Goal: Transaction & Acquisition: Purchase product/service

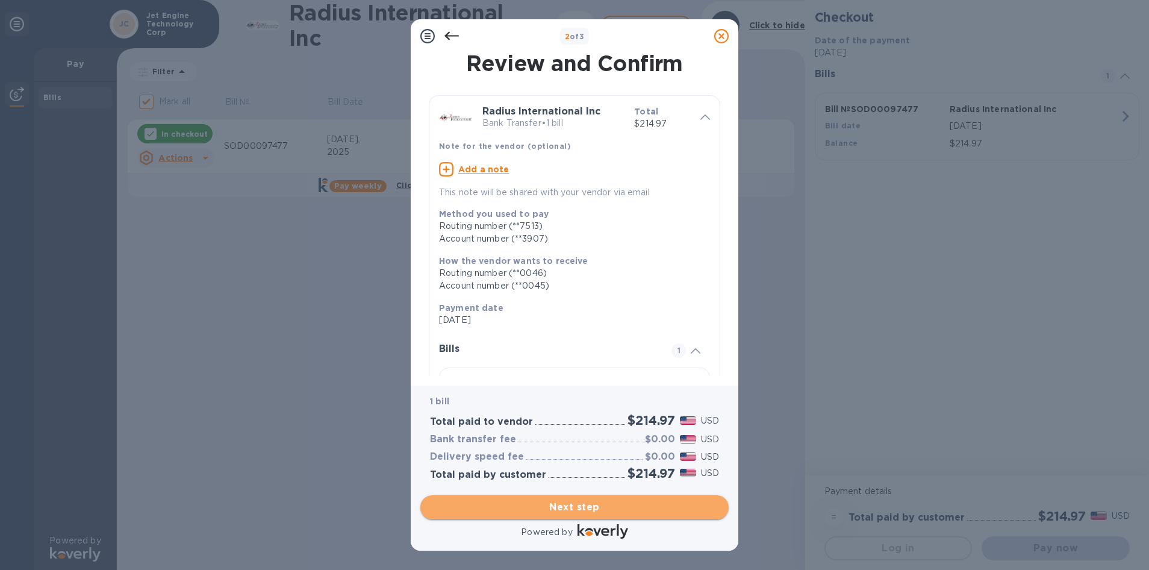
click at [519, 509] on span "Next step" at bounding box center [574, 507] width 289 height 14
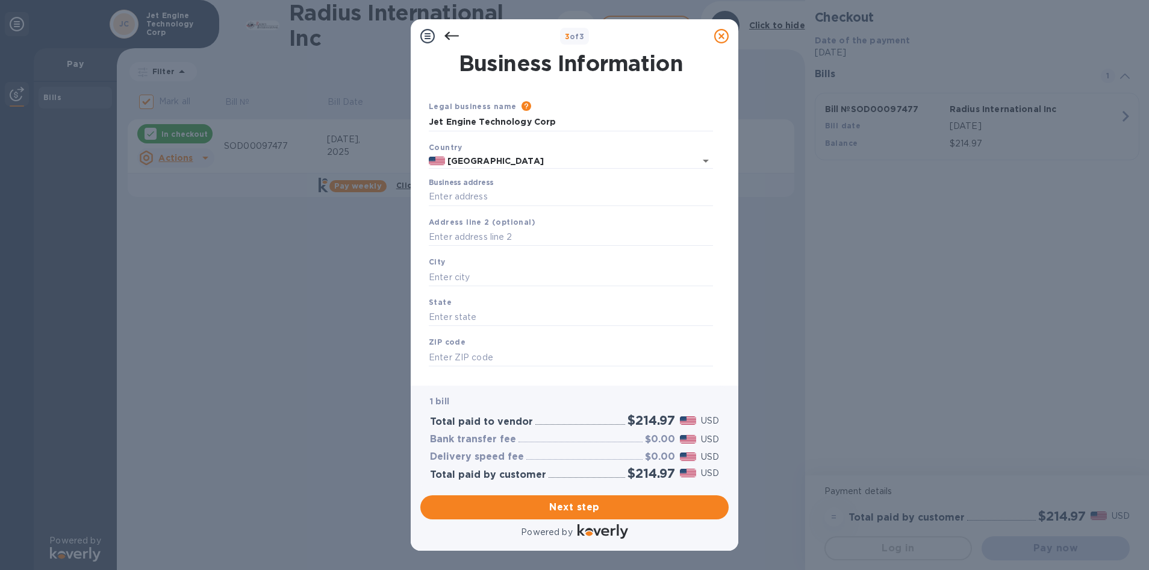
click at [465, 211] on div "Address line 2 (optional)" at bounding box center [571, 231] width 294 height 40
click at [460, 196] on input "Business address" at bounding box center [571, 197] width 284 height 18
type input "7980 NW 33rd St"
type input "Doral"
type input "FL"
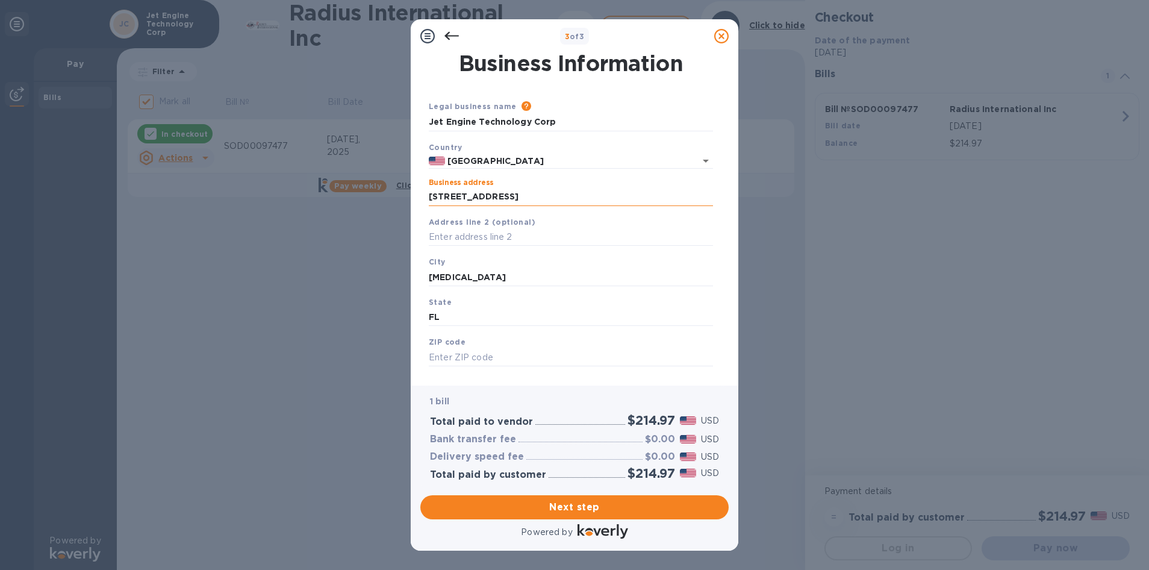
type input "33122"
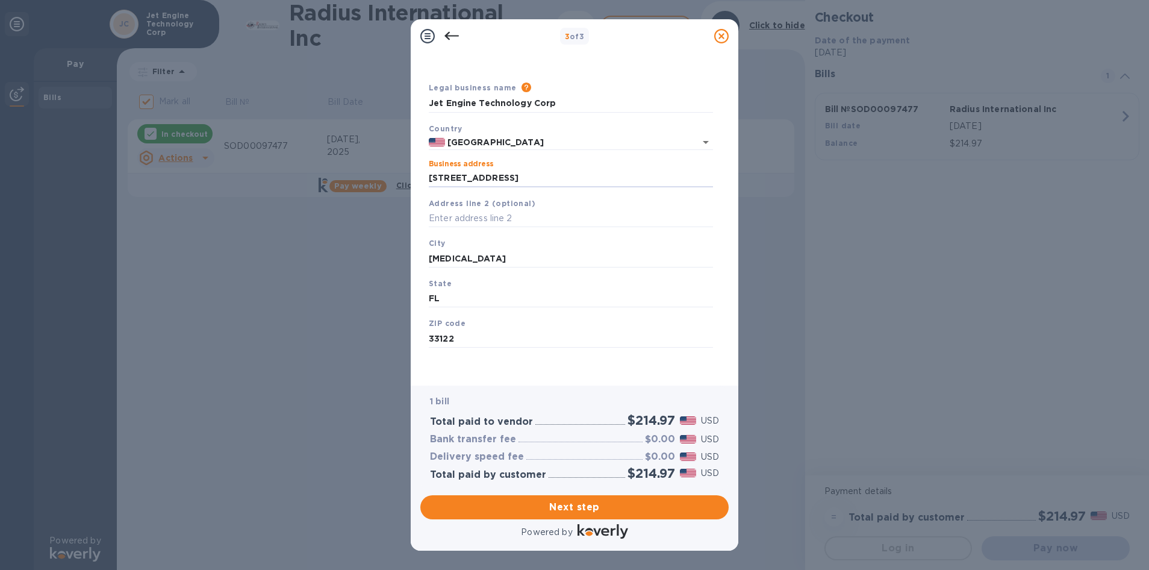
scroll to position [19, 0]
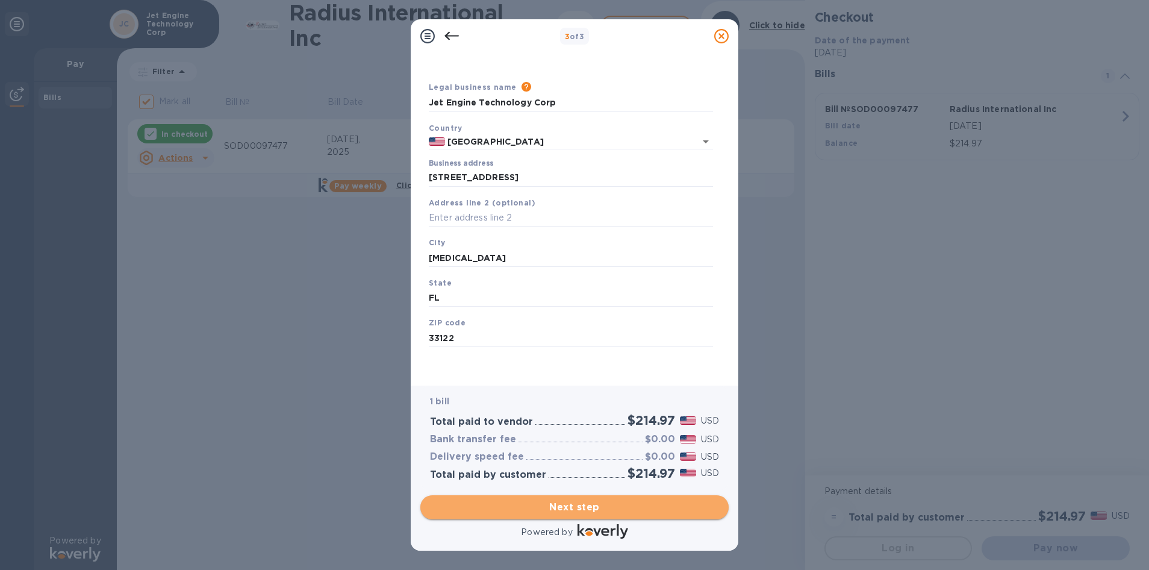
click at [582, 502] on span "Next step" at bounding box center [574, 507] width 289 height 14
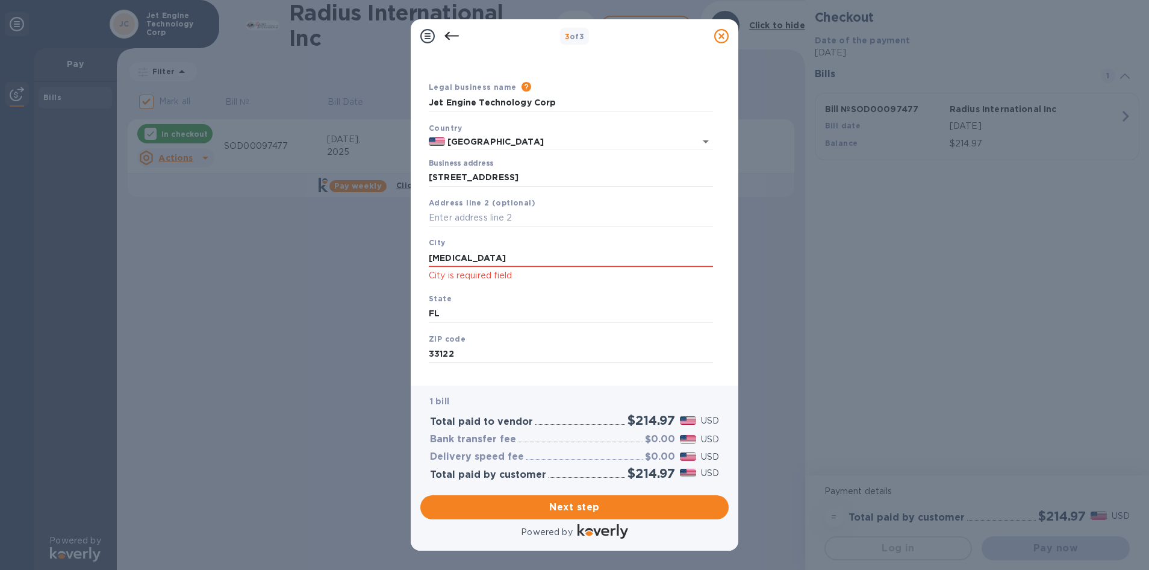
drag, startPoint x: 467, startPoint y: 257, endPoint x: 323, endPoint y: 259, distance: 144.5
click at [323, 259] on div "3 of 3 Business Information Legal business name Please provide the legal name t…" at bounding box center [574, 285] width 1149 height 570
type input "Doral"
click at [556, 511] on span "Next step" at bounding box center [574, 507] width 289 height 14
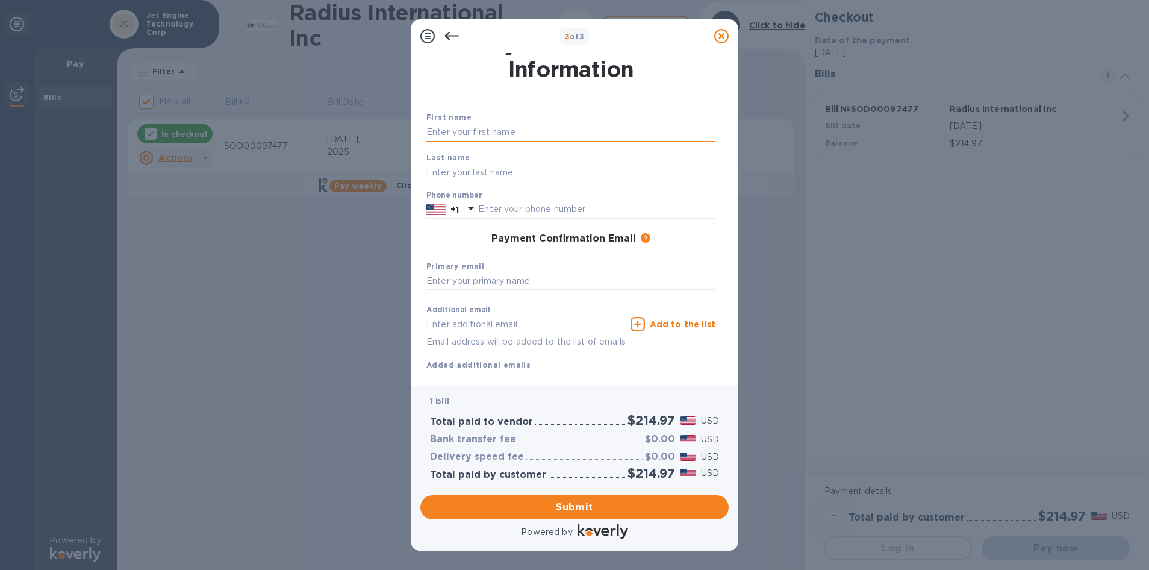
click at [487, 131] on input "text" at bounding box center [570, 132] width 289 height 18
type input "Hernando"
type input "Gutierrez"
type input "3054777489"
type input "emorales@jetc.info"
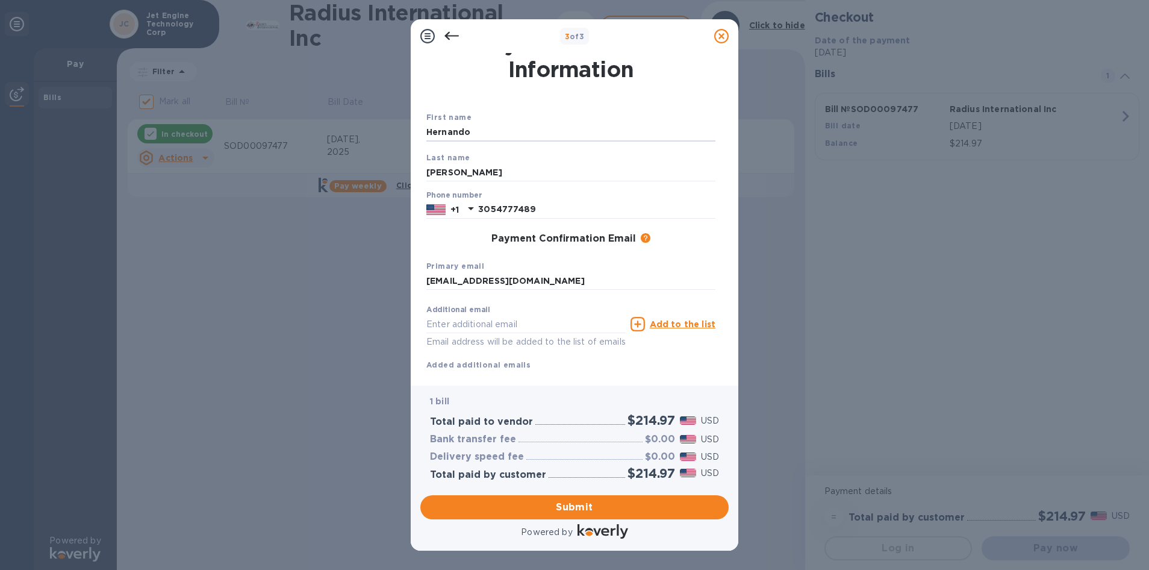
scroll to position [48, 0]
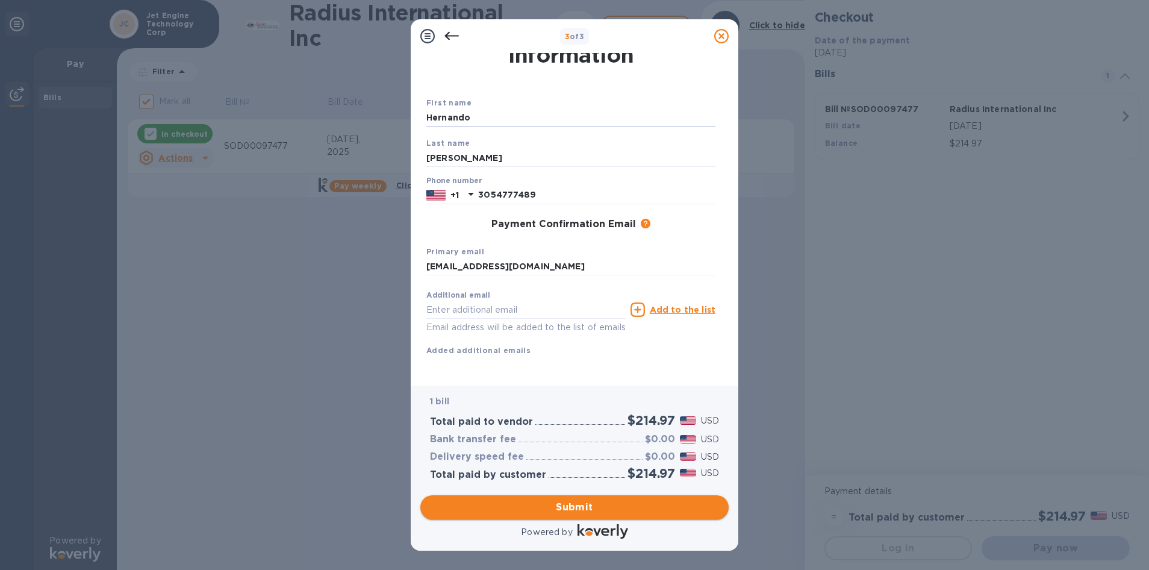
click at [574, 505] on span "Submit" at bounding box center [574, 507] width 289 height 14
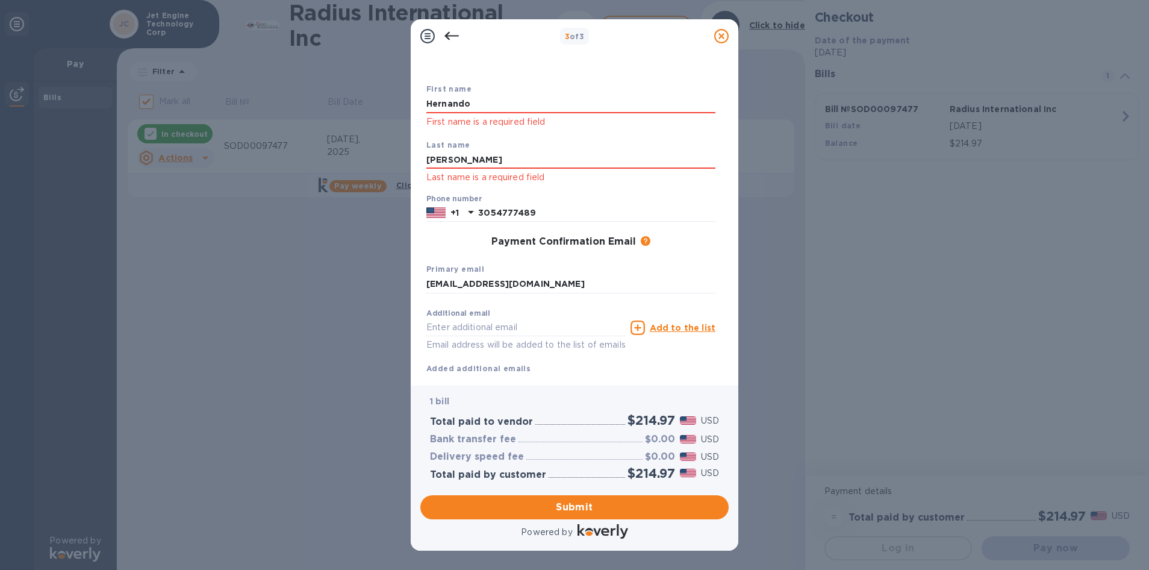
drag, startPoint x: 476, startPoint y: 99, endPoint x: 347, endPoint y: 103, distance: 128.9
click at [347, 103] on div "3 of 3 Payment Contact Information First name Hernando First name is a required…" at bounding box center [574, 285] width 1149 height 570
type input "Hernando"
drag, startPoint x: 439, startPoint y: 160, endPoint x: 460, endPoint y: 160, distance: 20.5
click at [439, 160] on input "Gutierrez" at bounding box center [570, 160] width 289 height 18
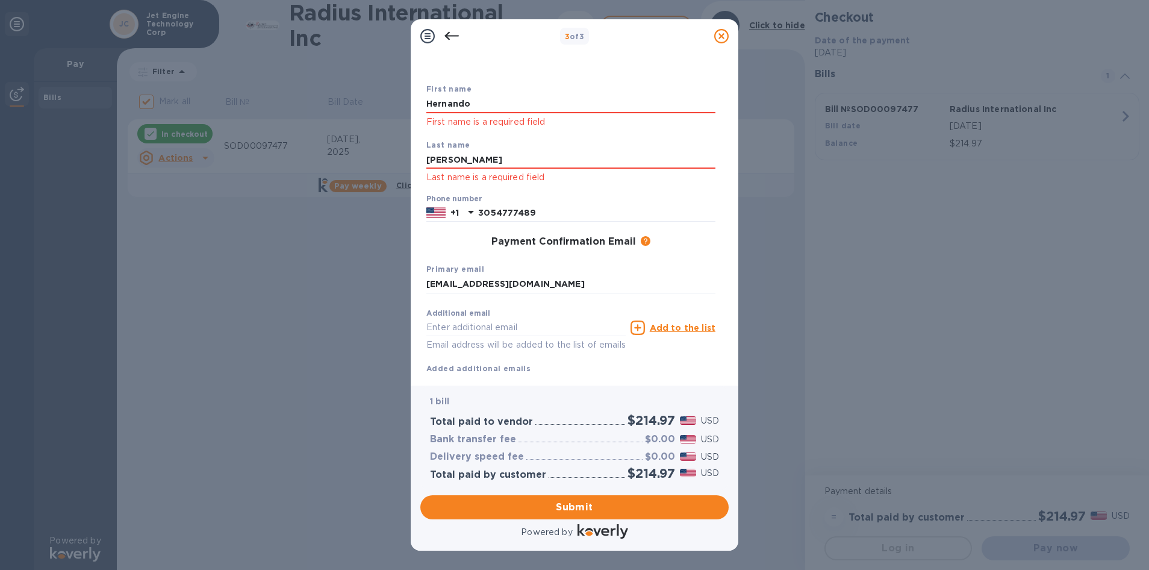
drag, startPoint x: 504, startPoint y: 158, endPoint x: 318, endPoint y: 157, distance: 186.0
click at [318, 157] on div "3 of 3 Payment Contact Information First name Hernando First name is a required…" at bounding box center [574, 285] width 1149 height 570
type input "Gutierrez"
click at [532, 104] on input "Hernando" at bounding box center [570, 104] width 289 height 18
click at [558, 512] on span "Submit" at bounding box center [574, 507] width 289 height 14
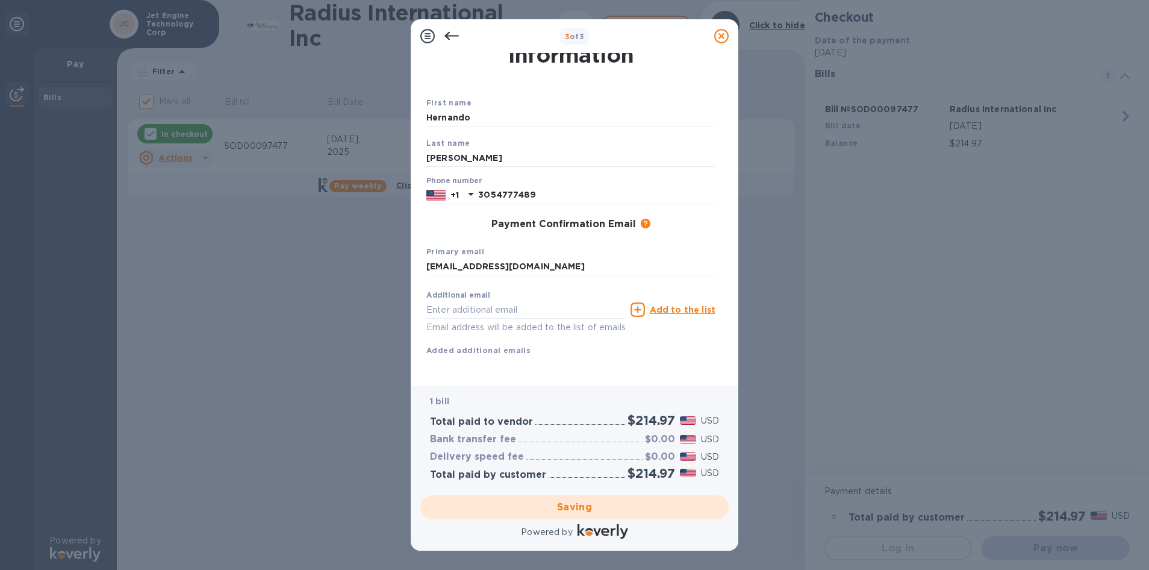
checkbox input "false"
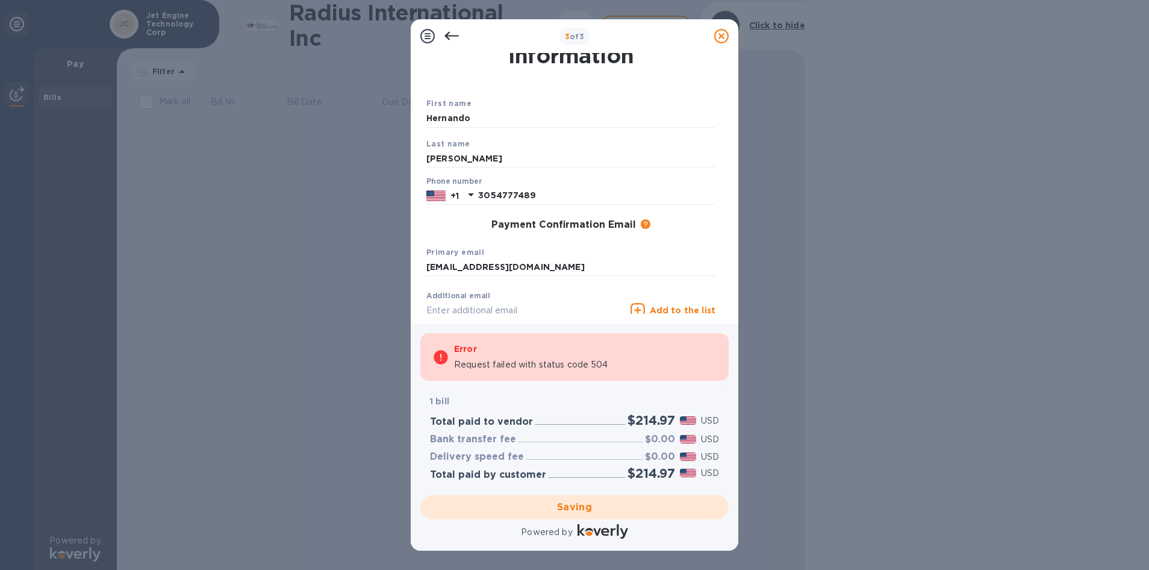
scroll to position [0, 0]
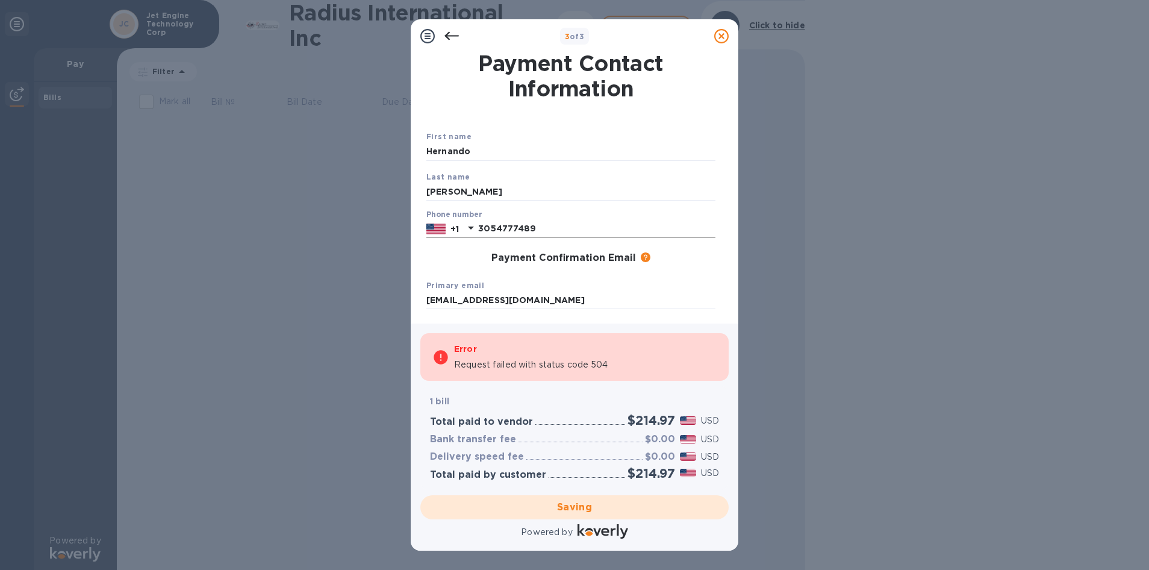
click at [557, 230] on input "3054777489" at bounding box center [596, 229] width 237 height 18
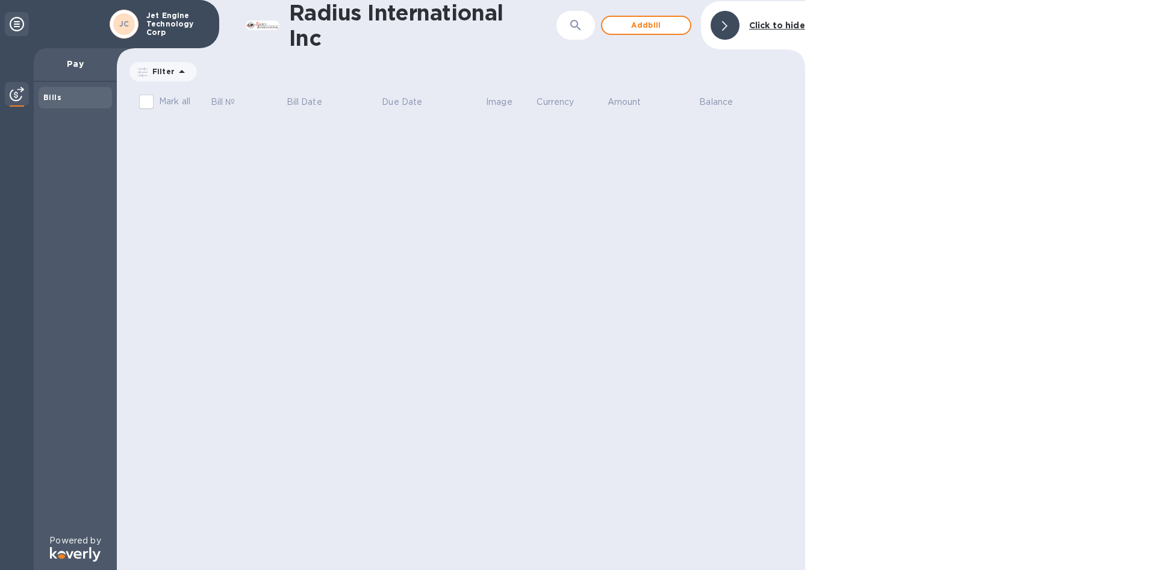
click at [64, 98] on div "Bills" at bounding box center [75, 98] width 64 height 12
click at [19, 95] on img at bounding box center [17, 94] width 14 height 14
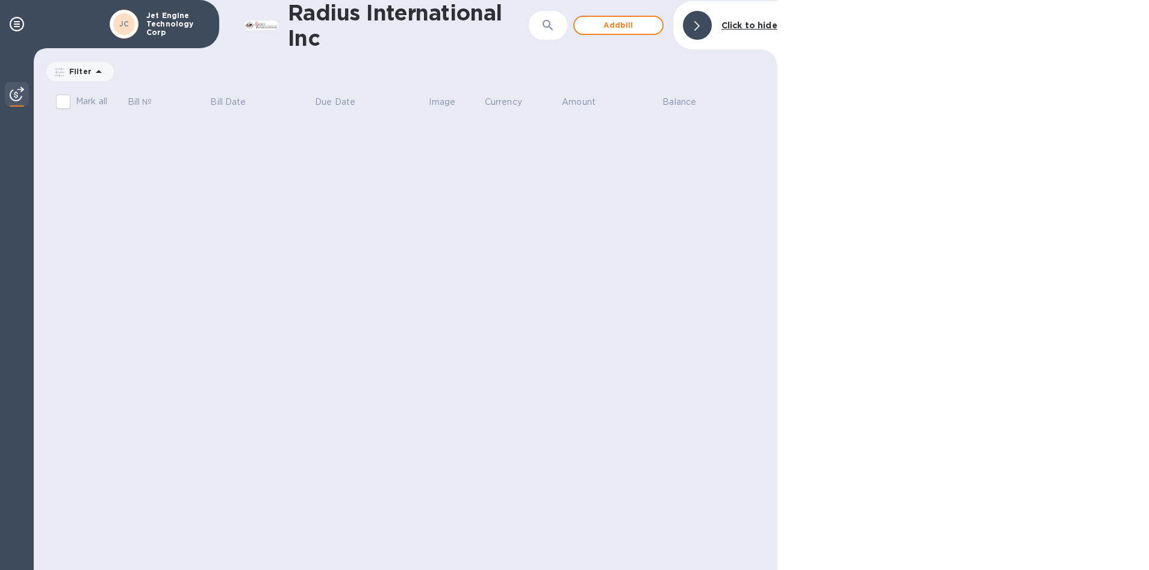
click at [14, 98] on img at bounding box center [17, 94] width 14 height 14
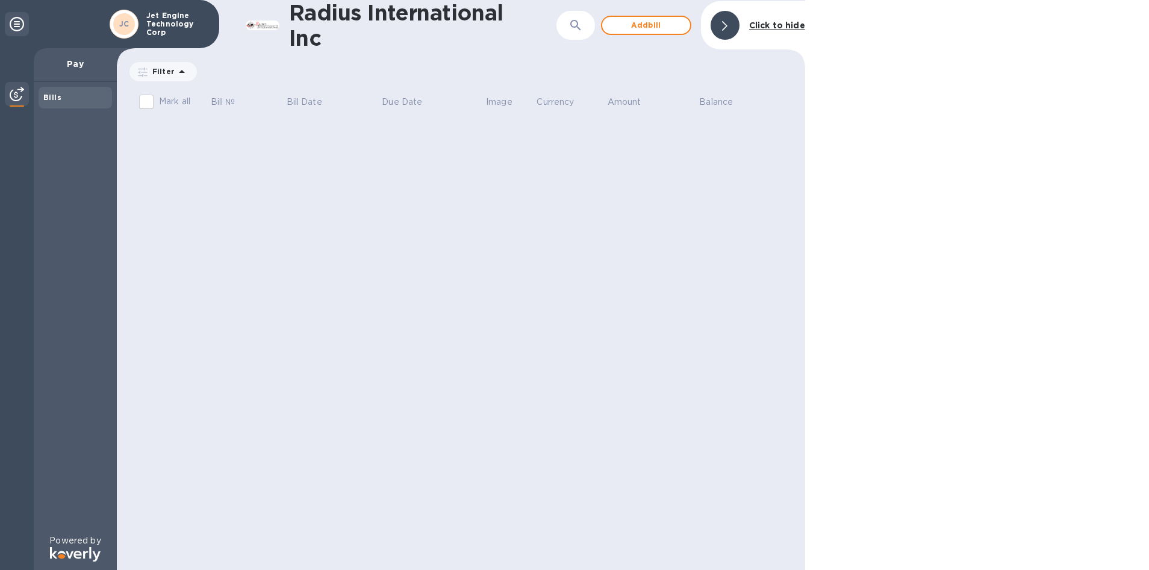
click at [731, 26] on div at bounding box center [724, 25] width 29 height 29
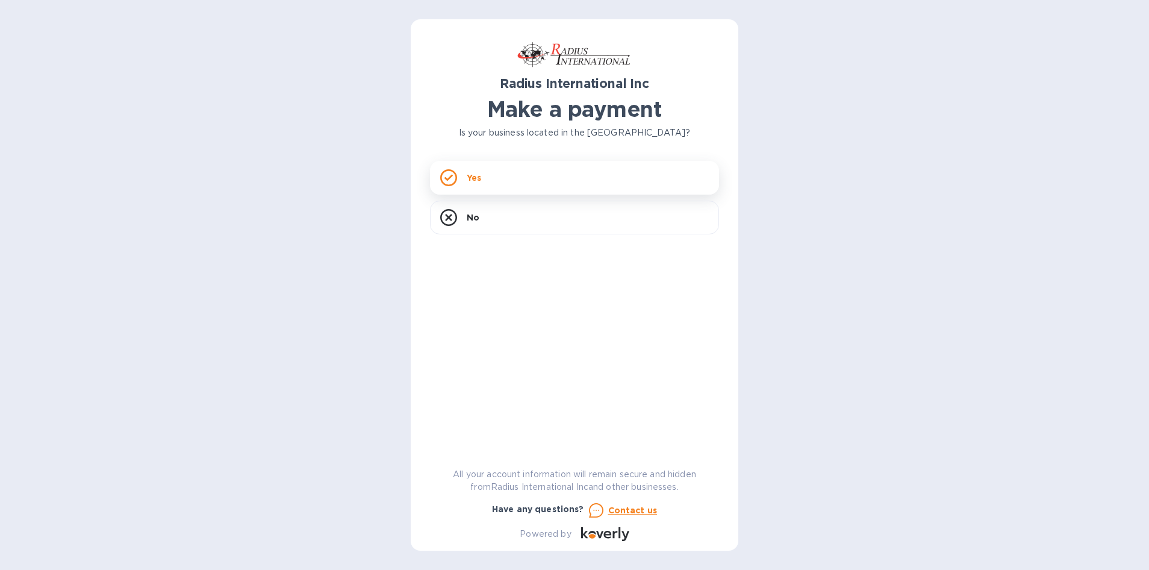
click at [528, 179] on div "Yes" at bounding box center [574, 178] width 289 height 34
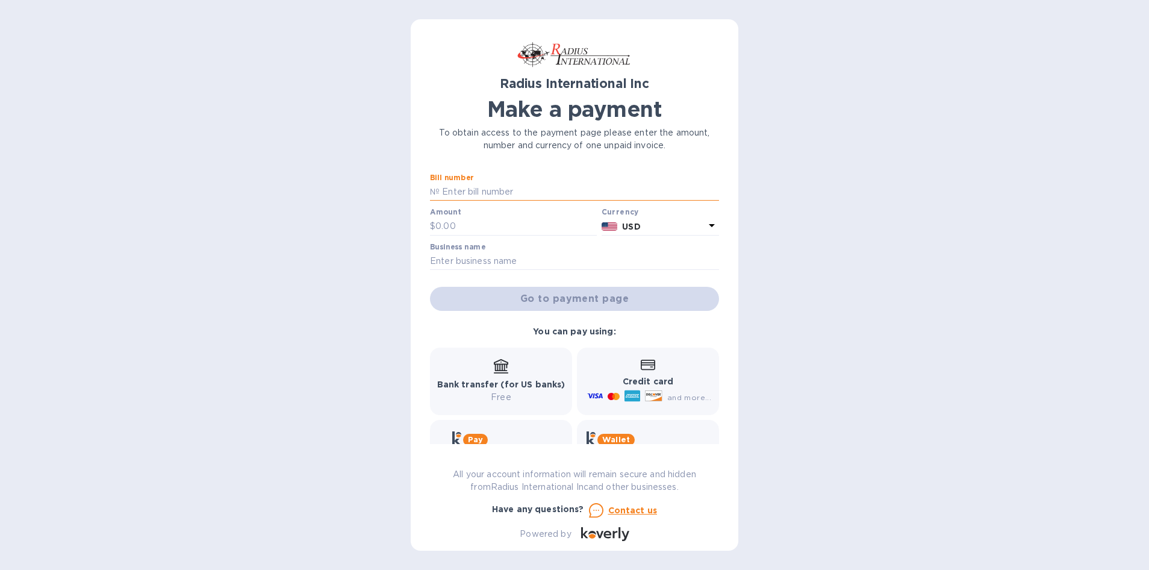
click at [503, 190] on input "text" at bounding box center [578, 192] width 279 height 18
paste input "SOD00097477"
type input "SOD00097477"
click at [492, 225] on input "text" at bounding box center [515, 226] width 161 height 18
click at [464, 226] on input "text" at bounding box center [515, 226] width 161 height 18
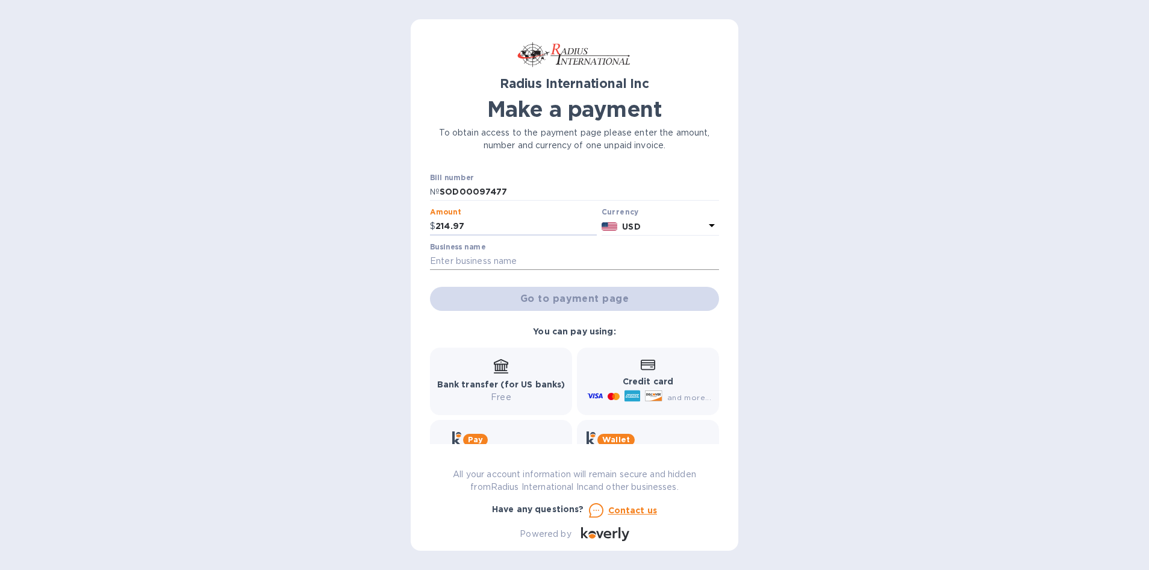
type input "214.97"
click at [473, 262] on input "text" at bounding box center [574, 261] width 289 height 18
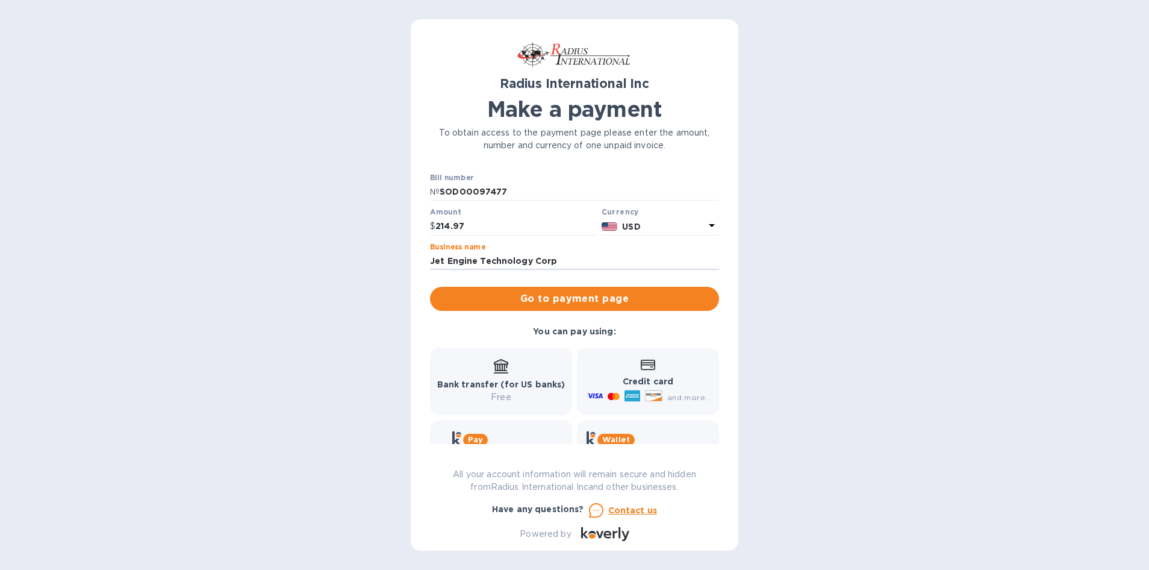
type input "Jet Engine Technology Corp"
click at [875, 197] on div "Radius International Inc Make a payment To obtain access to the payment page pl…" at bounding box center [574, 285] width 1149 height 570
click at [575, 300] on span "Go to payment page" at bounding box center [574, 298] width 270 height 14
